Goal: Task Accomplishment & Management: Complete application form

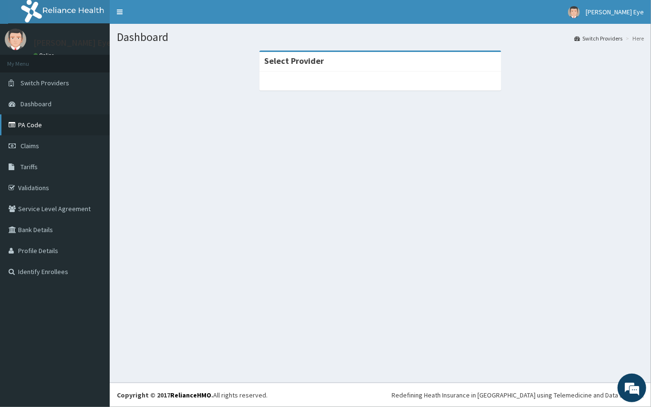
click at [36, 124] on link "PA Code" at bounding box center [55, 124] width 110 height 21
click at [37, 77] on link "Switch Providers" at bounding box center [55, 82] width 110 height 21
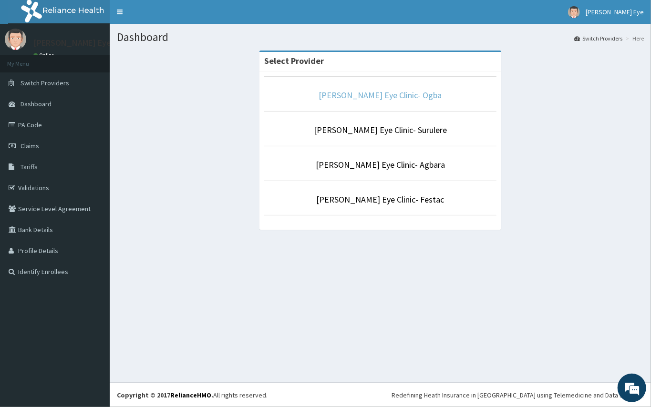
click at [374, 94] on link "Forst Eye Clinic- Ogba" at bounding box center [380, 95] width 123 height 11
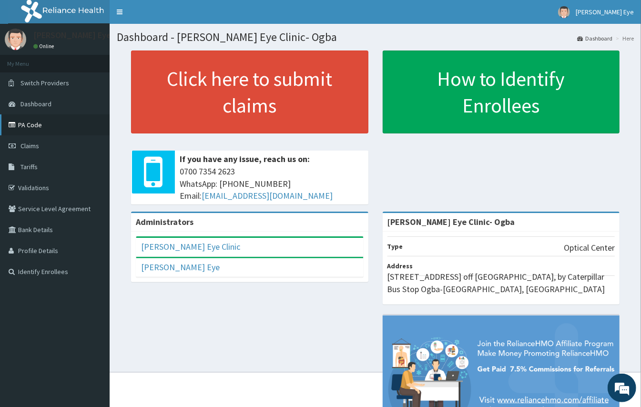
click at [18, 119] on link "PA Code" at bounding box center [55, 124] width 110 height 21
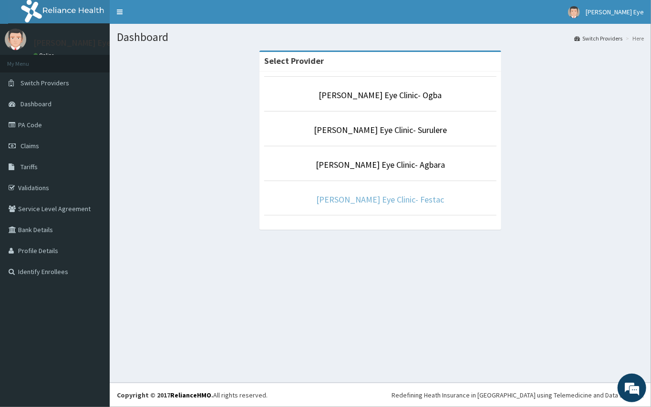
click at [401, 203] on link "[PERSON_NAME] Eye Clinic- Festac" at bounding box center [381, 199] width 128 height 11
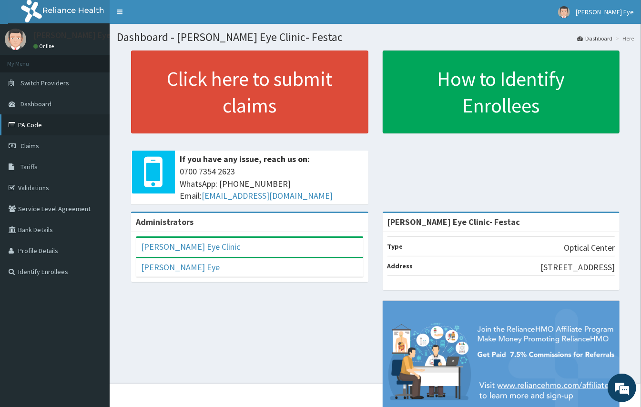
click at [31, 119] on link "PA Code" at bounding box center [55, 124] width 110 height 21
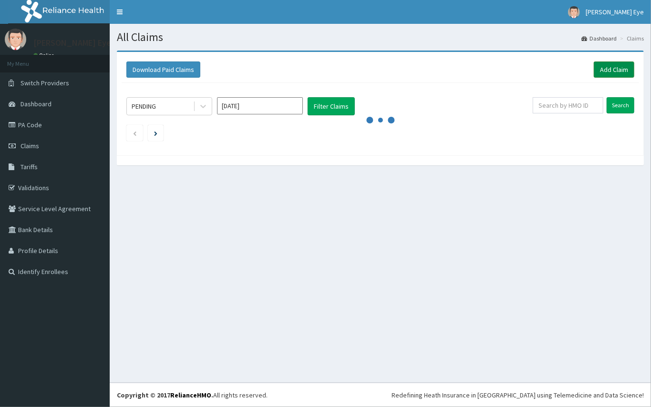
click at [619, 63] on link "Add Claim" at bounding box center [614, 70] width 41 height 16
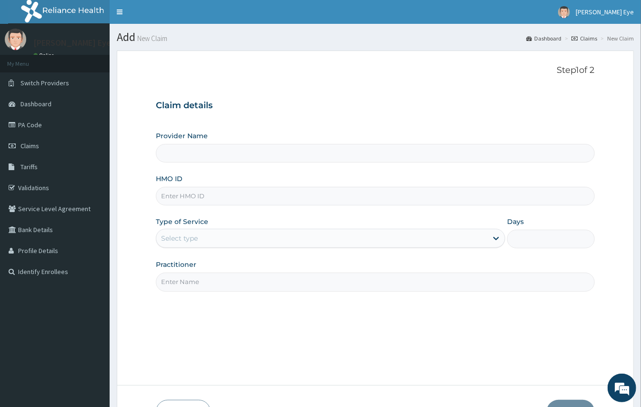
type input "[PERSON_NAME] Eye Clinic- Festac"
click at [232, 198] on input "HMO ID" at bounding box center [375, 196] width 439 height 19
paste input "KER/10203/A"
type input "KER/10203/A"
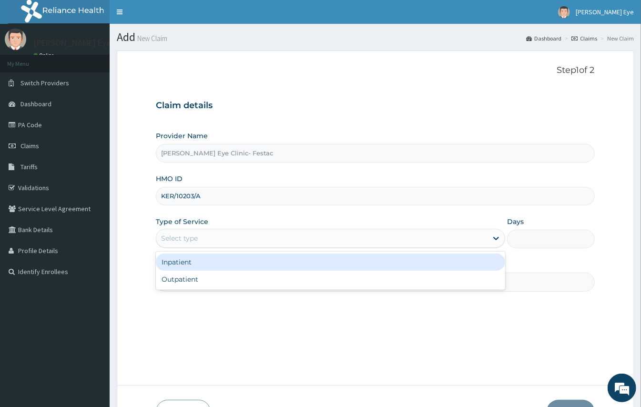
click at [197, 245] on div "Select type" at bounding box center [321, 238] width 331 height 15
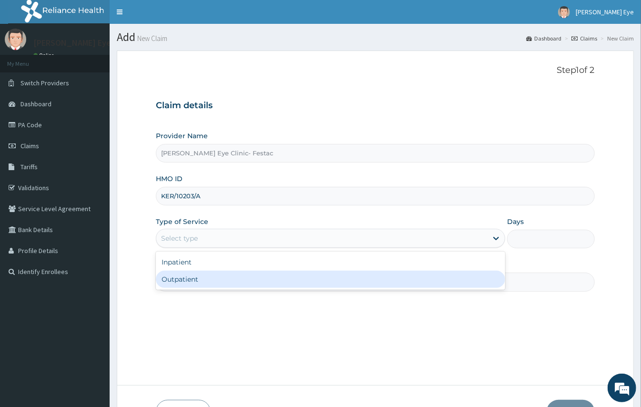
click at [188, 282] on div "Outpatient" at bounding box center [331, 279] width 350 height 17
type input "1"
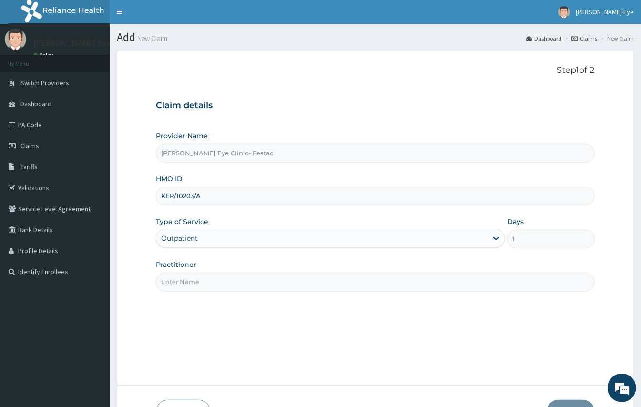
click at [188, 283] on input "Practitioner" at bounding box center [375, 282] width 439 height 19
type input "[PERSON_NAME]"
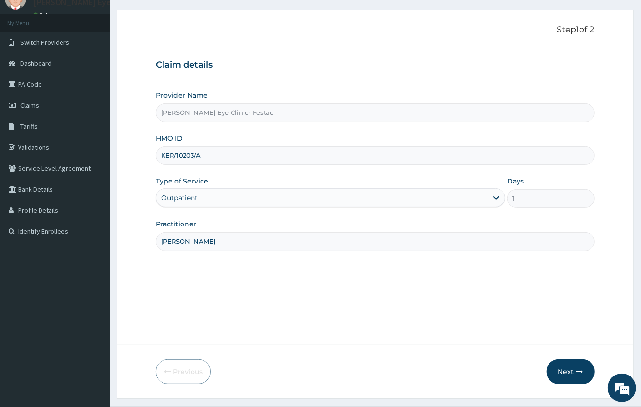
scroll to position [63, 0]
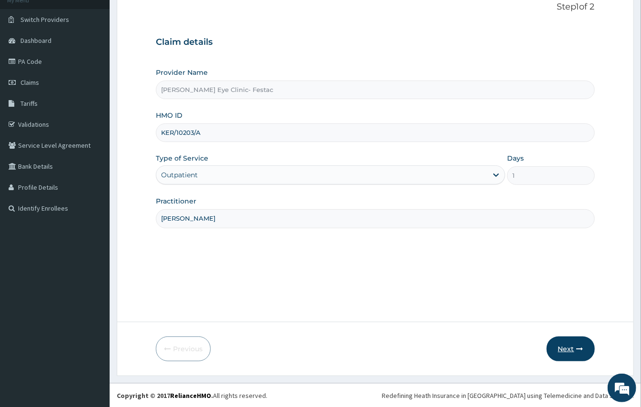
click at [555, 347] on button "Next" at bounding box center [571, 349] width 48 height 25
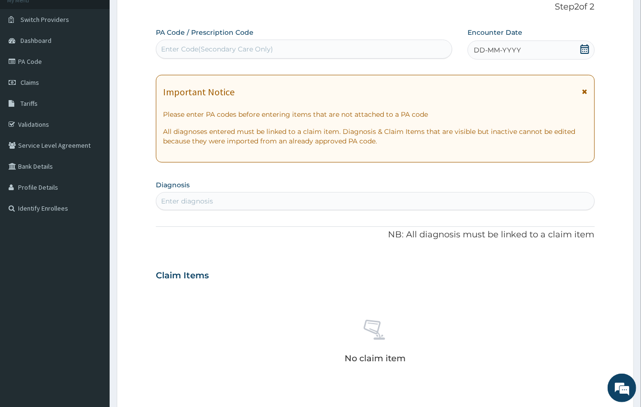
drag, startPoint x: 291, startPoint y: 52, endPoint x: 285, endPoint y: 50, distance: 6.2
click at [290, 52] on div "Enter Code(Secondary Care Only)" at bounding box center [304, 48] width 296 height 15
paste input "PA/ACE56E"
type input "PA/ACE56E"
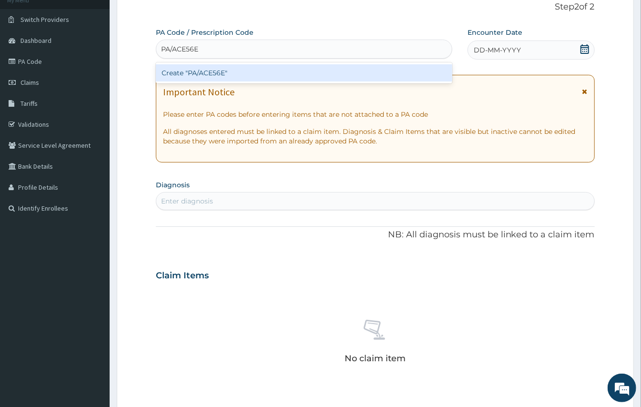
click at [283, 74] on div "Create "PA/ACE56E"" at bounding box center [304, 72] width 297 height 17
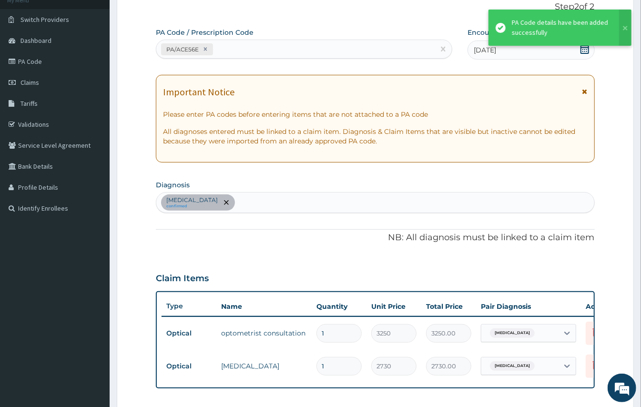
scroll to position [278, 0]
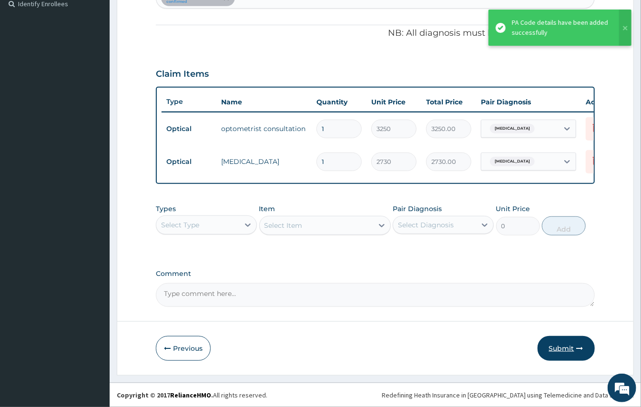
click at [560, 344] on button "Submit" at bounding box center [566, 348] width 57 height 25
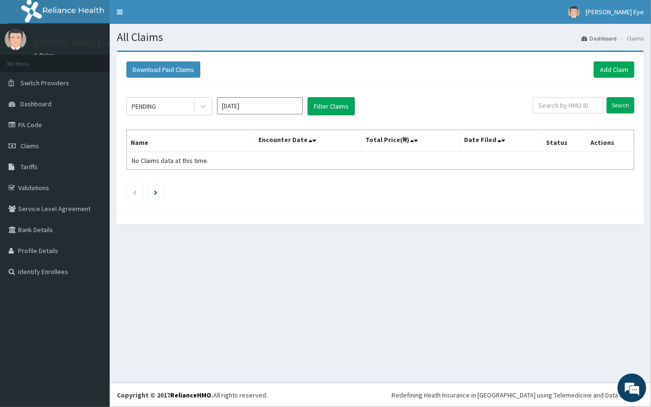
click at [278, 109] on input "Aug 2025" at bounding box center [260, 105] width 86 height 17
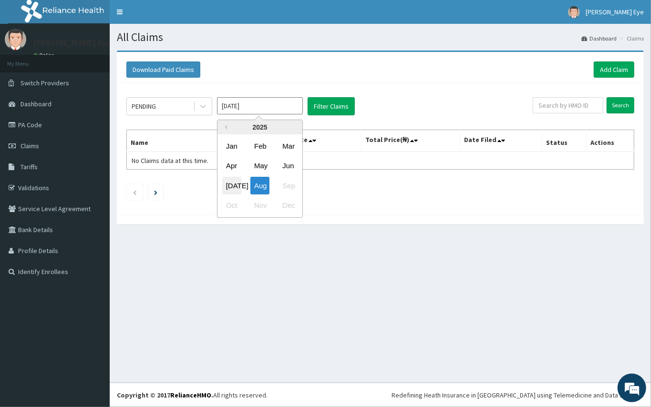
click at [228, 189] on div "Jul" at bounding box center [231, 186] width 19 height 18
type input "Jul 2025"
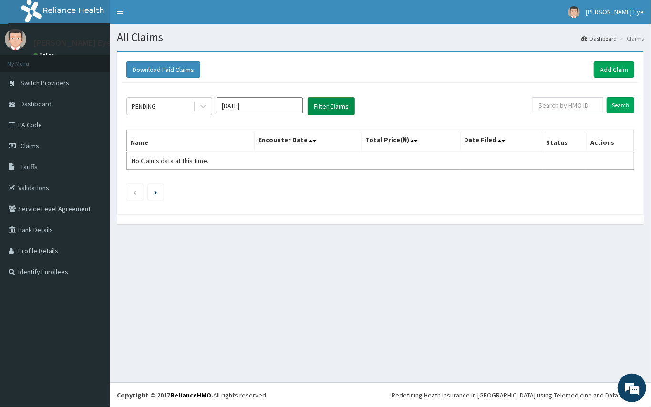
click at [334, 103] on button "Filter Claims" at bounding box center [331, 106] width 47 height 18
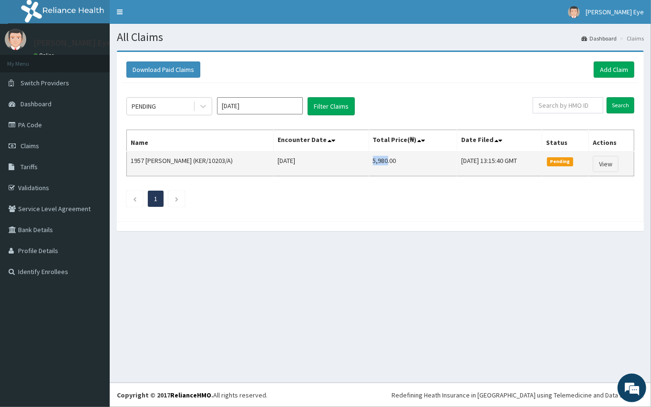
drag, startPoint x: 363, startPoint y: 164, endPoint x: 380, endPoint y: 162, distance: 16.8
click at [380, 163] on td "5,980.00" at bounding box center [413, 164] width 88 height 25
copy td "5,980"
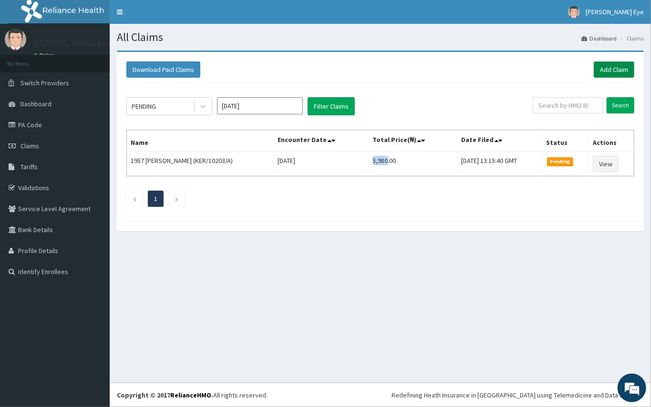
click at [605, 67] on link "Add Claim" at bounding box center [614, 70] width 41 height 16
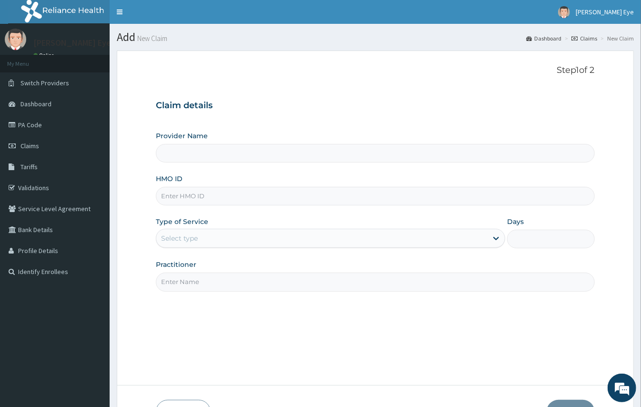
type input "[PERSON_NAME] Eye Clinic- Festac"
click at [191, 199] on input "HMO ID" at bounding box center [375, 196] width 439 height 19
paste input "HIC/10148/A"
type input "HIC/10148/A"
click at [189, 237] on div "Select type" at bounding box center [179, 239] width 37 height 10
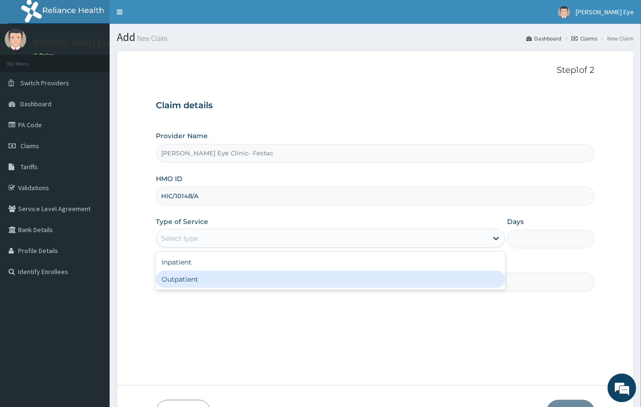
click at [182, 282] on div "Outpatient" at bounding box center [331, 279] width 350 height 17
type input "1"
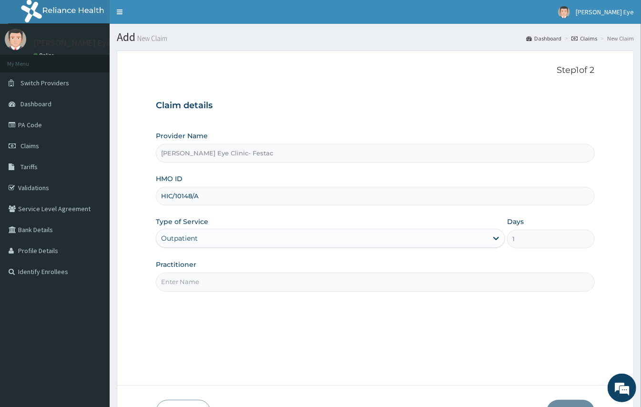
click at [184, 279] on input "Practitioner" at bounding box center [375, 282] width 439 height 19
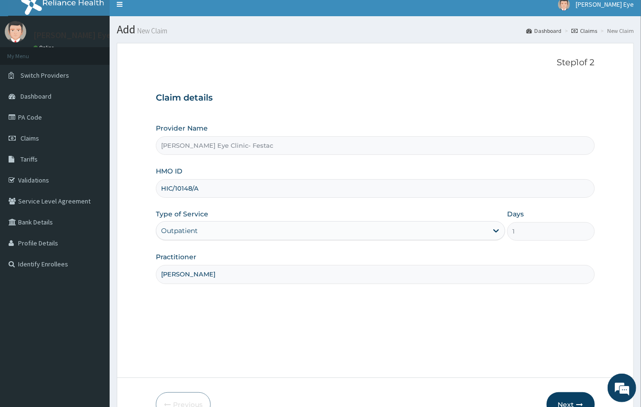
scroll to position [64, 0]
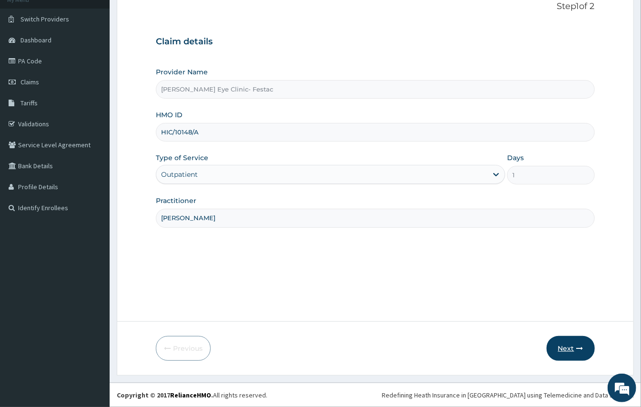
type input "[PERSON_NAME]"
click at [560, 343] on button "Next" at bounding box center [571, 348] width 48 height 25
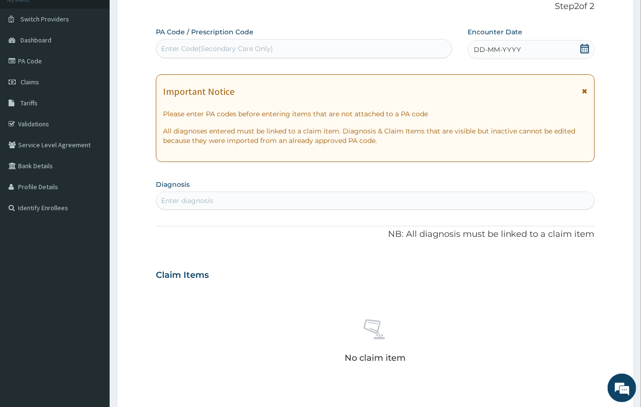
click at [301, 45] on div "Enter Code(Secondary Care Only)" at bounding box center [304, 48] width 296 height 15
paste input "PA/A50200"
type input "PA/A50200"
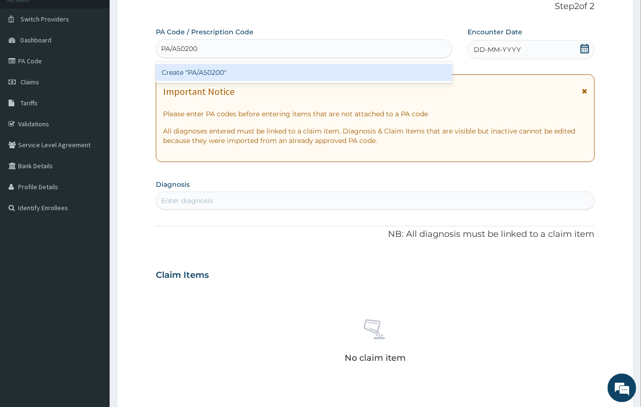
click at [281, 73] on div "Create "PA/A50200"" at bounding box center [304, 72] width 297 height 17
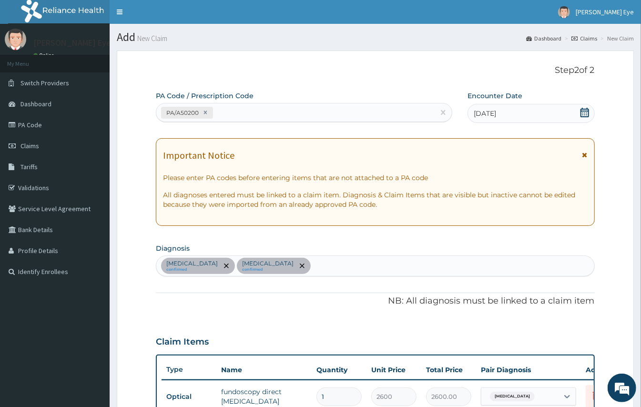
scroll to position [344, 0]
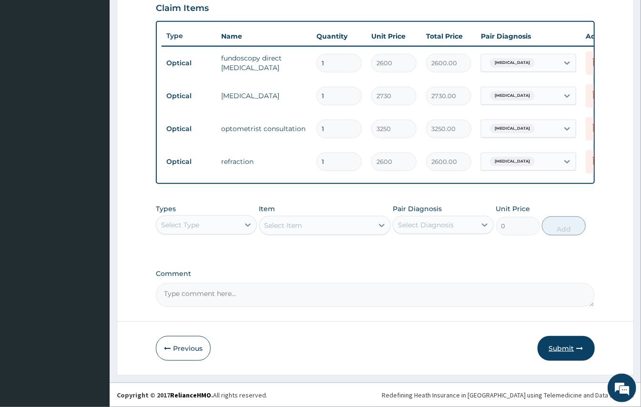
click at [563, 346] on button "Submit" at bounding box center [566, 348] width 57 height 25
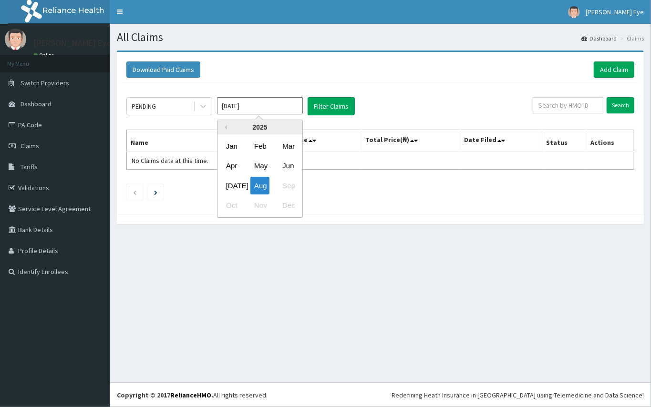
click at [255, 107] on input "[DATE]" at bounding box center [260, 105] width 86 height 17
drag, startPoint x: 227, startPoint y: 184, endPoint x: 237, endPoint y: 178, distance: 10.9
click at [229, 183] on div "[DATE]" at bounding box center [231, 186] width 19 height 18
type input "[DATE]"
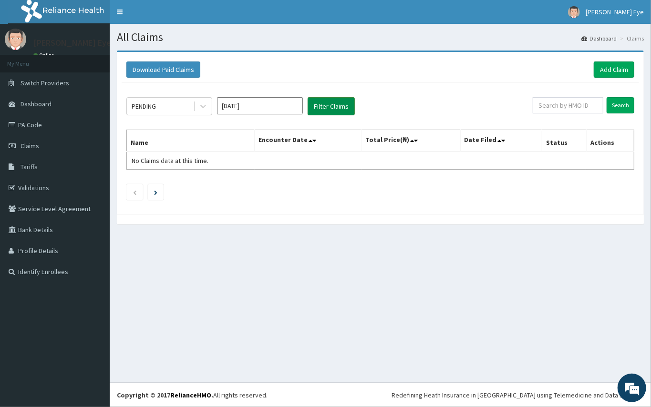
click at [332, 109] on button "Filter Claims" at bounding box center [331, 106] width 47 height 18
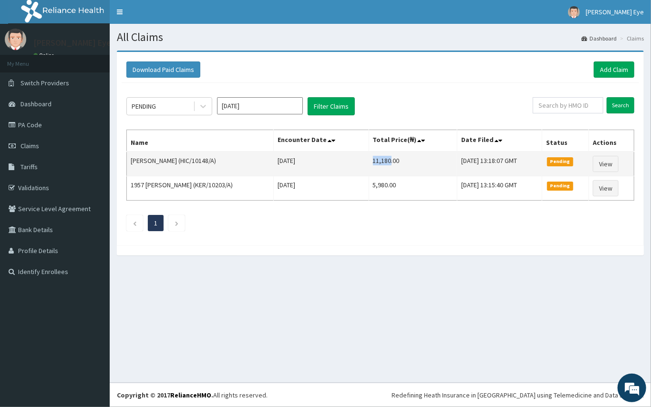
drag, startPoint x: 361, startPoint y: 160, endPoint x: 382, endPoint y: 161, distance: 21.0
click at [382, 161] on td "11,180.00" at bounding box center [413, 164] width 88 height 25
copy td "11,180"
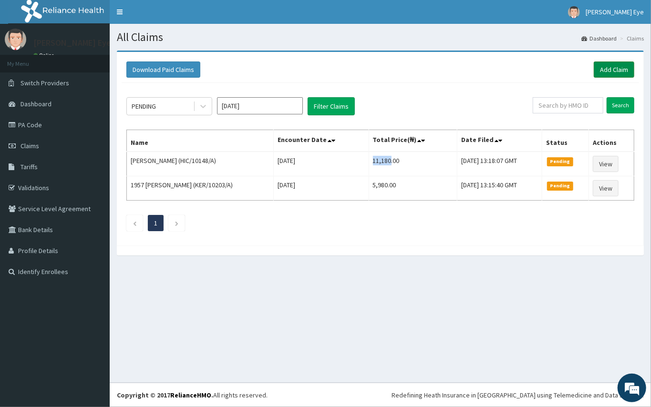
click at [610, 72] on link "Add Claim" at bounding box center [614, 70] width 41 height 16
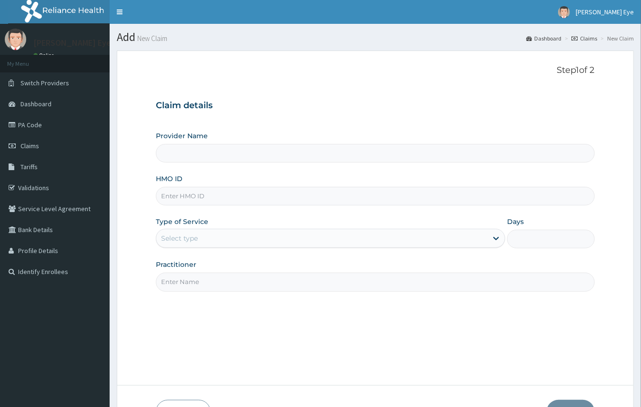
type input "[PERSON_NAME] Eye Clinic- Festac"
click at [199, 195] on input "HMO ID" at bounding box center [375, 196] width 439 height 19
paste input "EDT/10009/A"
type input "EDT/10009/A"
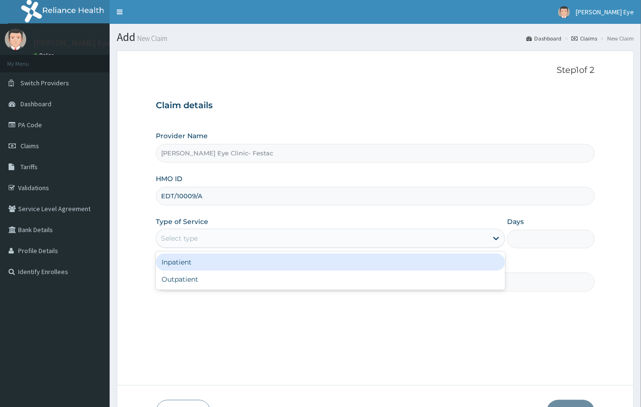
click at [216, 237] on div "Select type" at bounding box center [321, 238] width 331 height 15
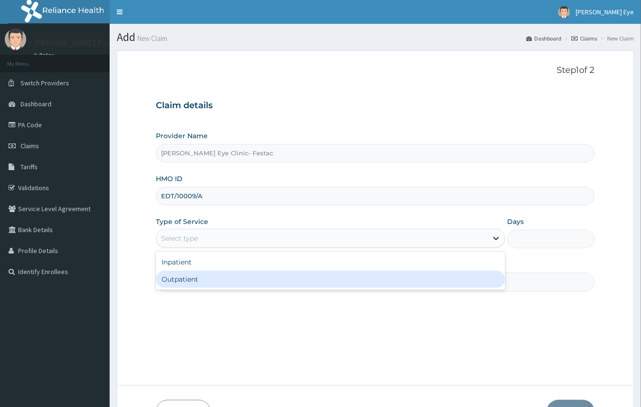
click at [203, 281] on div "Outpatient" at bounding box center [331, 279] width 350 height 17
type input "1"
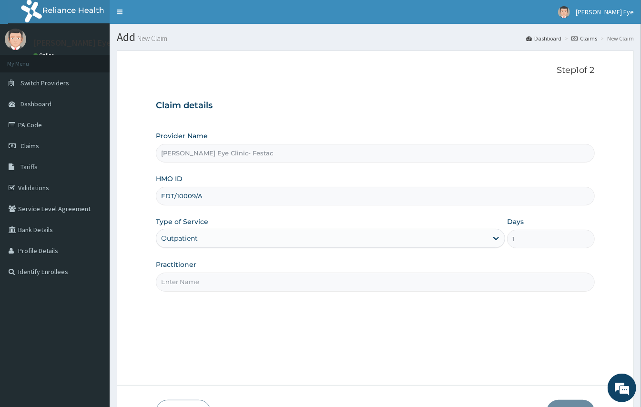
click at [203, 281] on input "Practitioner" at bounding box center [375, 282] width 439 height 19
type input "[PERSON_NAME]"
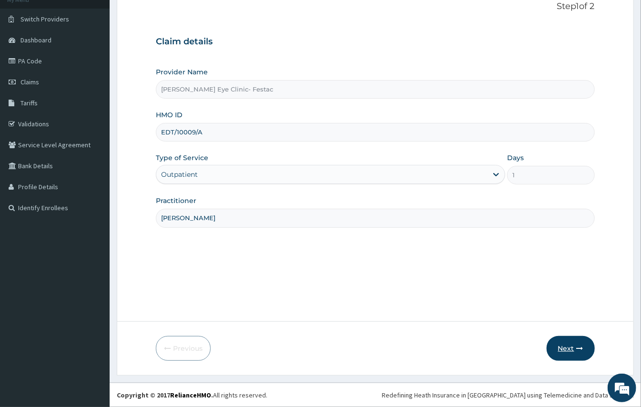
click at [560, 350] on button "Next" at bounding box center [571, 348] width 48 height 25
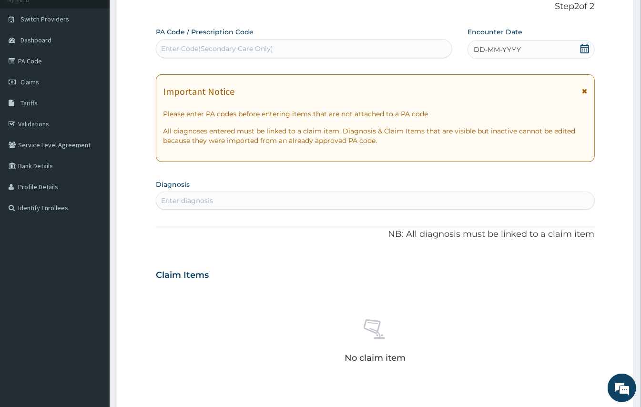
scroll to position [0, 0]
drag, startPoint x: 555, startPoint y: 380, endPoint x: 269, endPoint y: 46, distance: 439.4
click at [269, 46] on div "Enter Code(Secondary Care Only)" at bounding box center [217, 49] width 112 height 10
paste input "PA/C6833B"
type input "PA/C6833B"
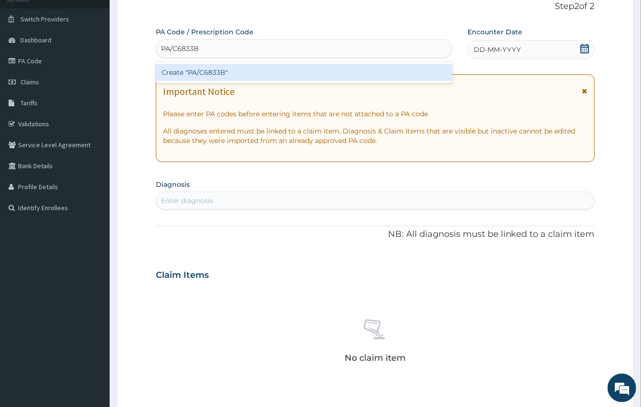
click at [241, 75] on div "Create "PA/C6833B"" at bounding box center [304, 72] width 297 height 17
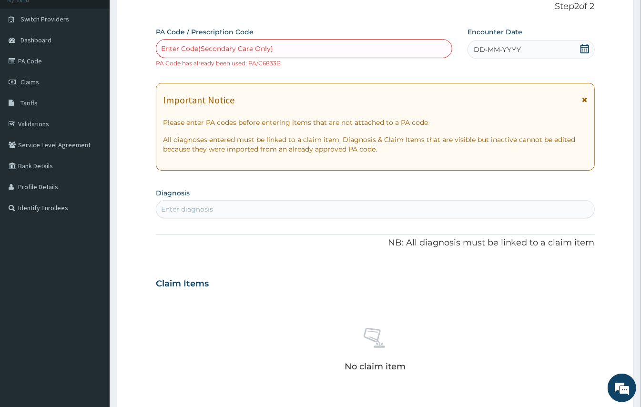
click at [295, 43] on div "Enter Code(Secondary Care Only)" at bounding box center [304, 48] width 296 height 15
paste input "PA/C6833B"
type input "PA/C6833B"
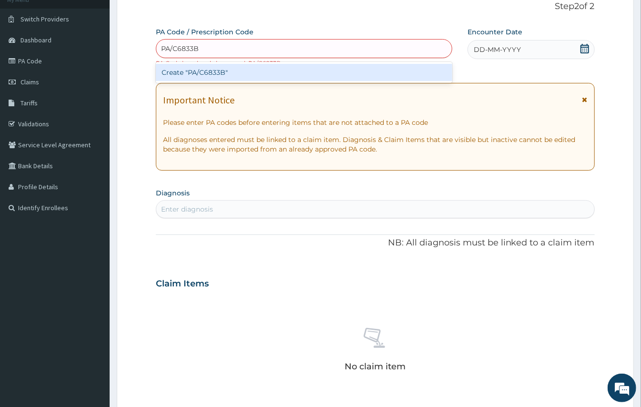
click at [273, 73] on div "Create "PA/C6833B"" at bounding box center [304, 72] width 297 height 17
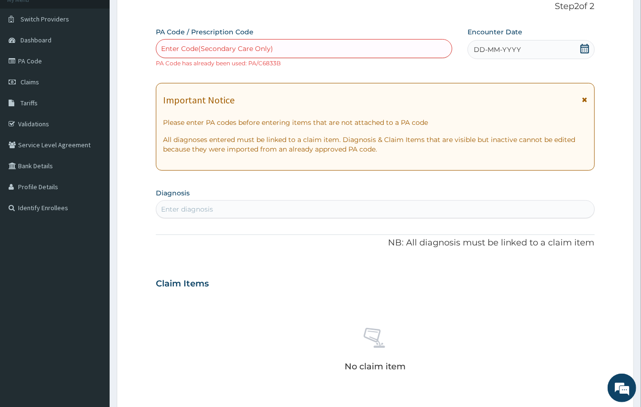
paste input "PA/C6833B"
type input "PA/C6833B"
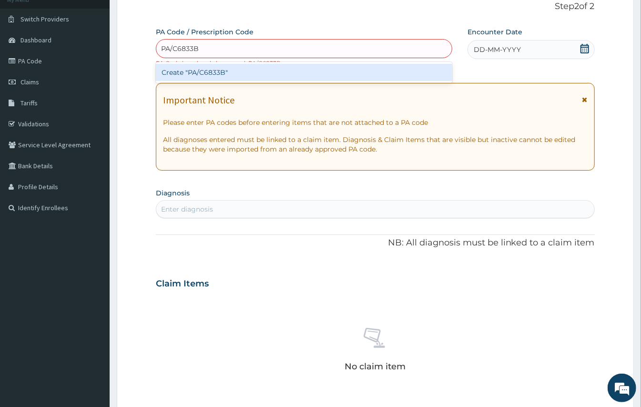
click at [259, 68] on div "Create "PA/C6833B"" at bounding box center [304, 72] width 297 height 17
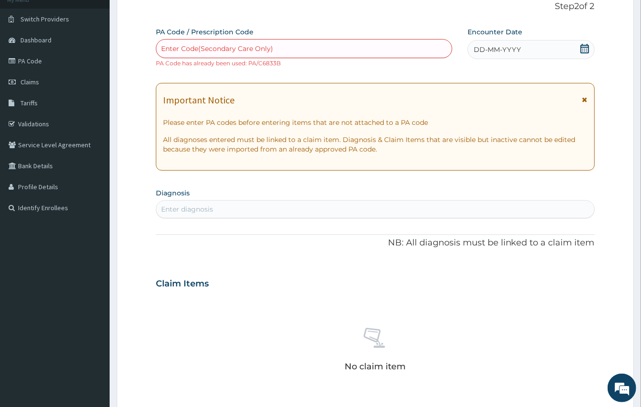
paste input "PA/C6833B"
type input "PA/C6833B"
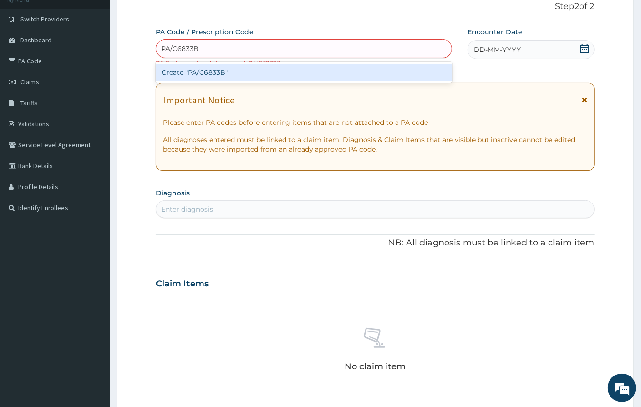
click at [287, 69] on div "Create "PA/C6833B"" at bounding box center [304, 72] width 297 height 17
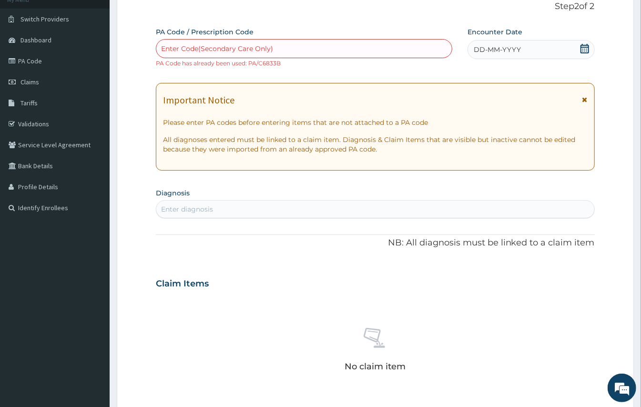
click at [304, 52] on div "Enter Code(Secondary Care Only)" at bounding box center [304, 48] width 296 height 15
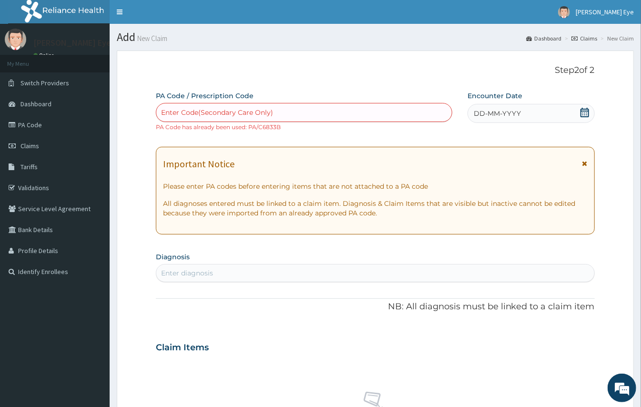
scroll to position [63, 0]
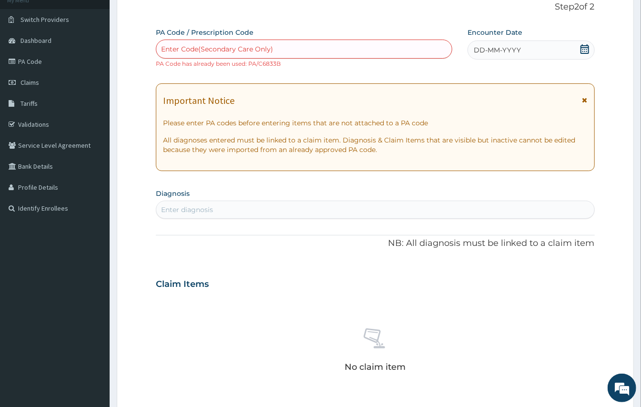
click at [359, 49] on div "Enter Code(Secondary Care Only)" at bounding box center [304, 48] width 296 height 15
